Goal: Find specific page/section: Find specific page/section

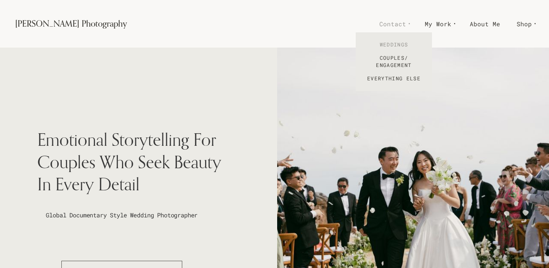
click at [395, 45] on link "Weddings" at bounding box center [394, 44] width 76 height 13
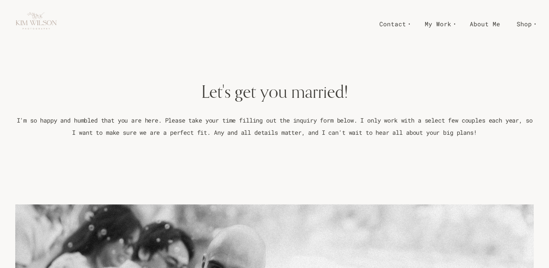
scroll to position [9, 0]
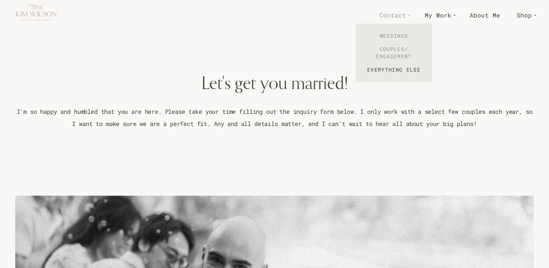
click at [399, 49] on link "Couples/ Engagement" at bounding box center [394, 53] width 76 height 21
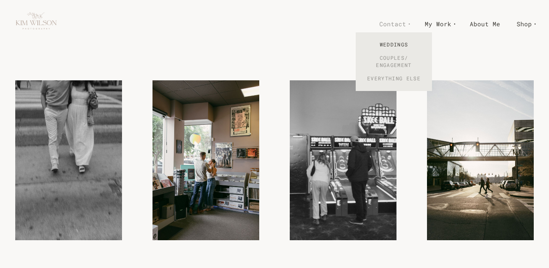
click at [394, 76] on link "Everything Else" at bounding box center [394, 78] width 76 height 13
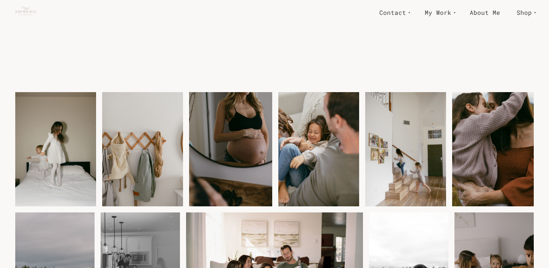
scroll to position [769, 0]
